Goal: Information Seeking & Learning: Find specific fact

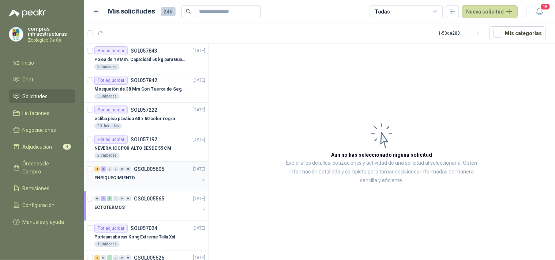
click at [144, 180] on div "ENRIQUECIMIENTO" at bounding box center [146, 178] width 105 height 9
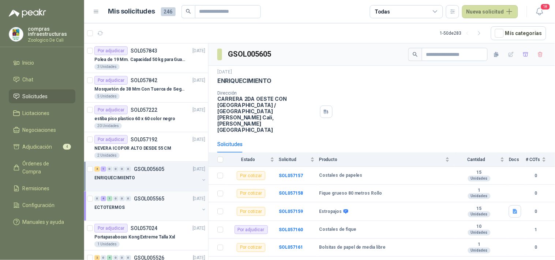
click at [159, 203] on div "ECTOTERMOS" at bounding box center [146, 207] width 105 height 9
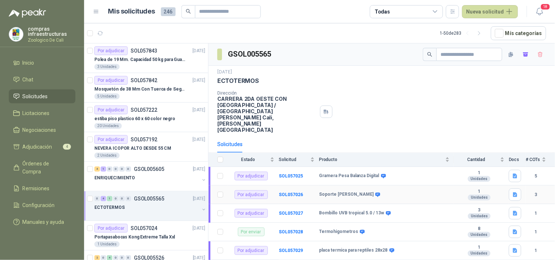
click at [304, 186] on td "SOL057026" at bounding box center [299, 195] width 40 height 19
click at [294, 192] on b "SOL057026" at bounding box center [291, 194] width 24 height 5
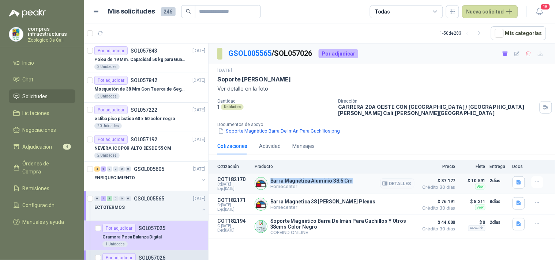
drag, startPoint x: 353, startPoint y: 182, endPoint x: 270, endPoint y: 182, distance: 82.6
click at [270, 182] on div "Barra Magnética Aluminio 38.5 Cm Homecenter Detalles" at bounding box center [335, 184] width 160 height 15
copy p "Barra Magnética Aluminio 38.5 Cm"
click at [344, 184] on p "Barra Magnética Aluminio 38.5 Cm" at bounding box center [311, 181] width 83 height 6
drag, startPoint x: 352, startPoint y: 182, endPoint x: 267, endPoint y: 183, distance: 84.5
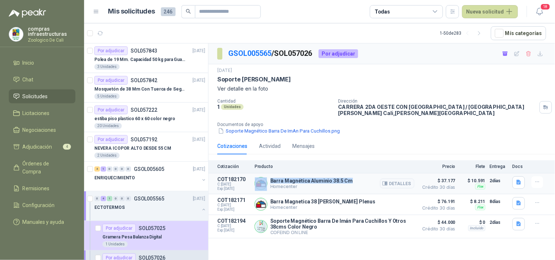
click at [267, 183] on div "Barra Magnética Aluminio 38.5 Cm Homecenter Detalles" at bounding box center [335, 184] width 160 height 15
copy div "Barra Magnética Aluminio 38.5 Cm"
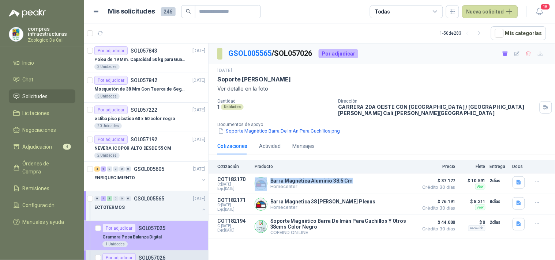
click at [146, 237] on p "Gramera Pesa Balanza Digital" at bounding box center [131, 237] width 59 height 7
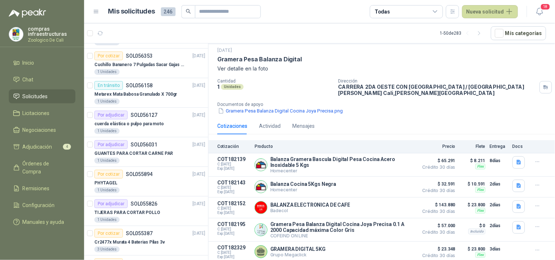
scroll to position [447, 0]
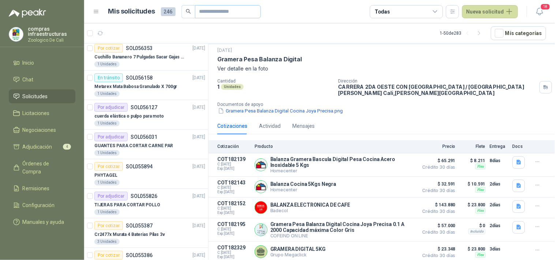
click at [256, 15] on span at bounding box center [254, 11] width 4 height 12
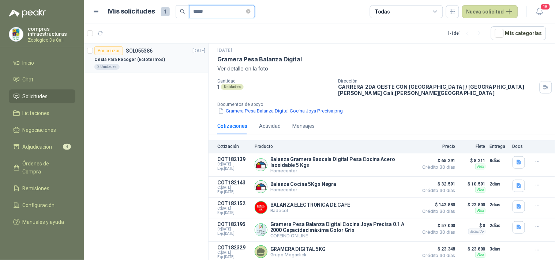
type input "*****"
click at [176, 69] on div "2 Unidades" at bounding box center [149, 67] width 111 height 6
